Goal: Information Seeking & Learning: Learn about a topic

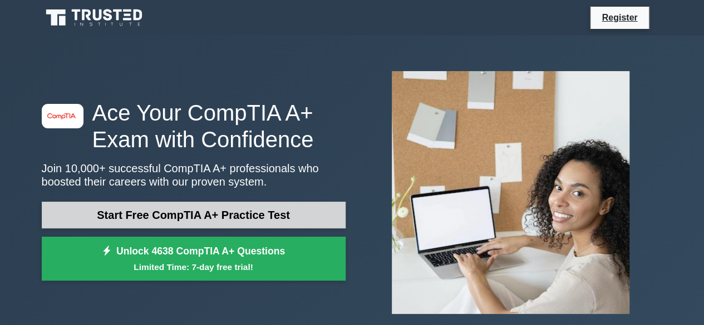
click at [204, 213] on link "Start Free CompTIA A+ Practice Test" at bounding box center [194, 215] width 304 height 27
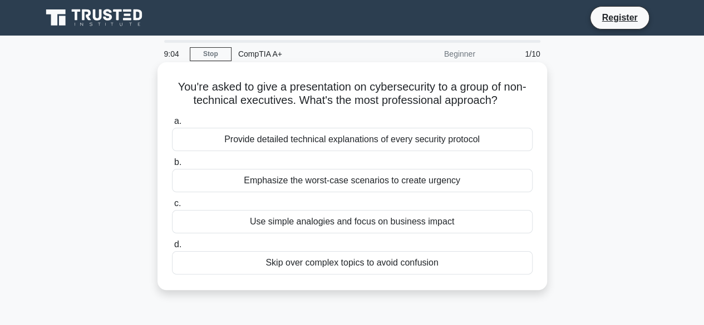
click at [339, 181] on div "Emphasize the worst-case scenarios to create urgency" at bounding box center [352, 180] width 361 height 23
click at [172, 166] on input "b. Emphasize the worst-case scenarios to create urgency" at bounding box center [172, 162] width 0 height 7
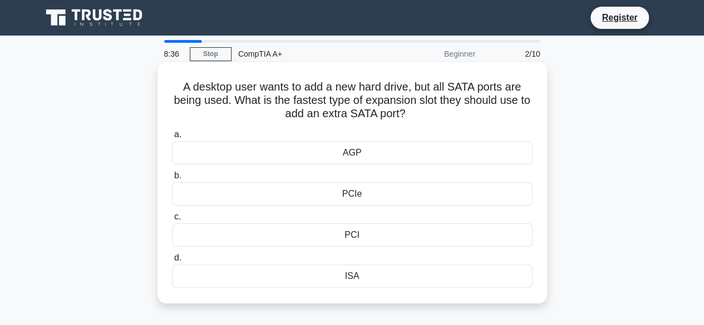
click at [366, 196] on div "PCIe" at bounding box center [352, 193] width 361 height 23
click at [172, 180] on input "b. PCIe" at bounding box center [172, 175] width 0 height 7
